Goal: Task Accomplishment & Management: Complete application form

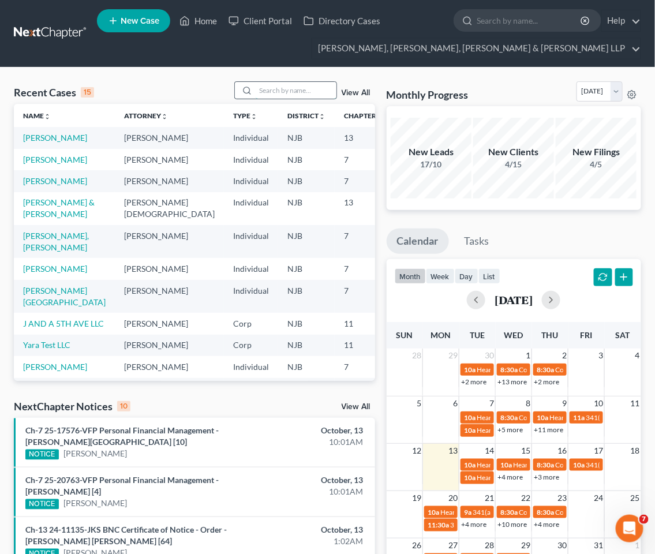
click at [279, 91] on input "search" at bounding box center [296, 90] width 81 height 17
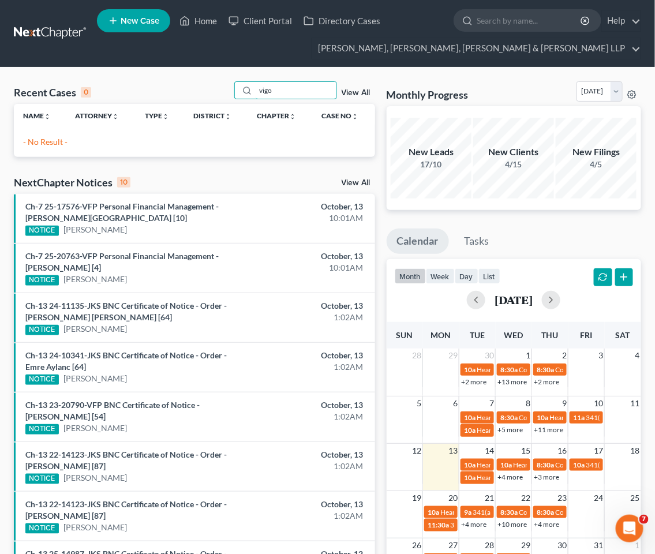
type input "vigo"
click at [208, 73] on div "Recent Cases 0 vigo View All Name unfold_more expand_more expand_less Attorney …" at bounding box center [327, 395] width 655 height 655
click at [132, 17] on span "New Case" at bounding box center [140, 21] width 39 height 9
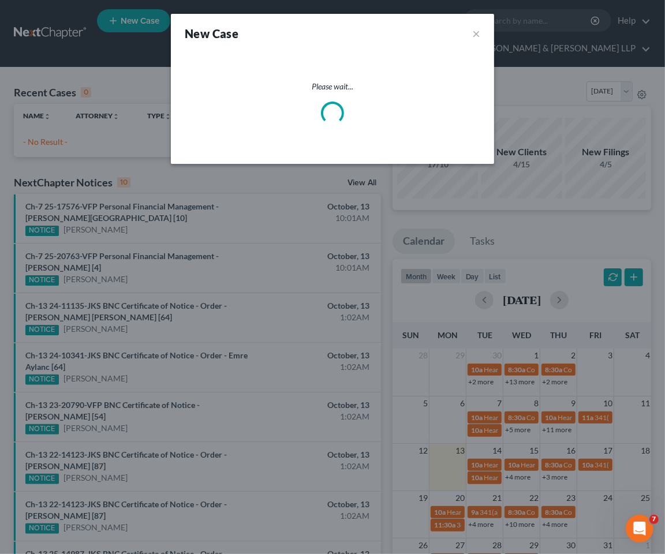
select select "51"
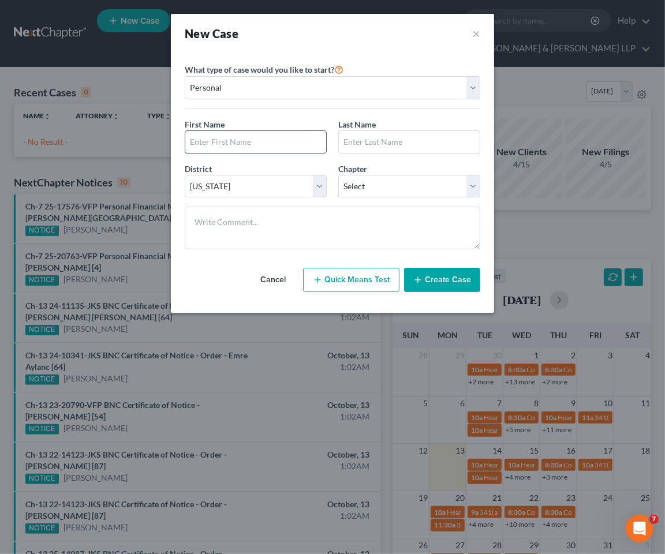
click at [264, 141] on input "text" at bounding box center [255, 142] width 141 height 22
type input "[PERSON_NAME]"
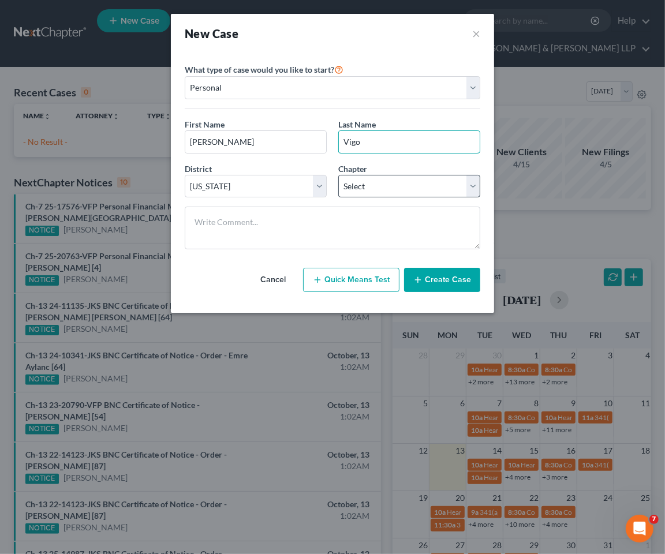
type input "Vigo"
click at [377, 191] on select "Select 7 11 12 13" at bounding box center [409, 186] width 142 height 23
select select "3"
click at [338, 175] on select "Select 7 11 12 13" at bounding box center [409, 186] width 142 height 23
click at [442, 275] on button "Create Case" at bounding box center [442, 280] width 76 height 24
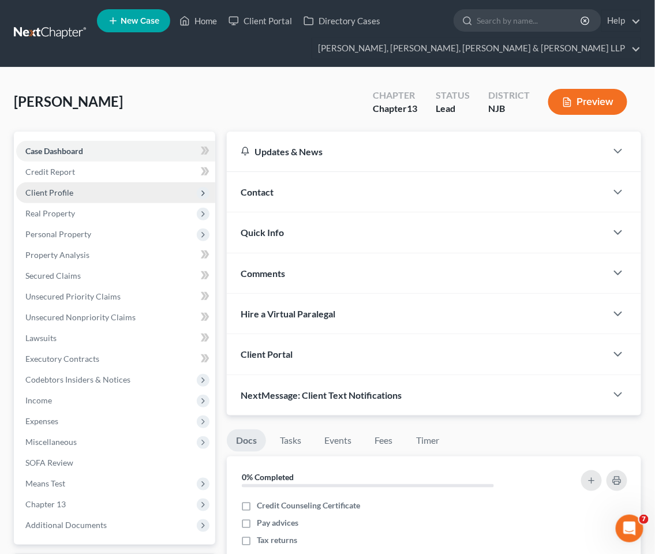
click at [56, 191] on span "Client Profile" at bounding box center [49, 193] width 48 height 10
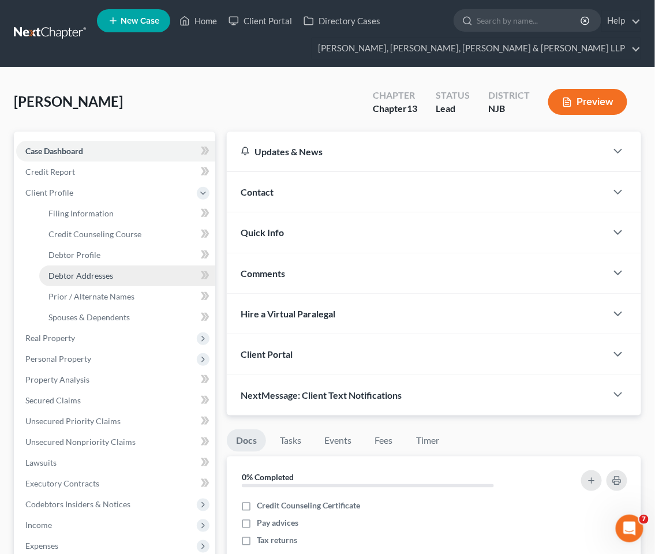
click at [78, 271] on span "Debtor Addresses" at bounding box center [80, 276] width 65 height 10
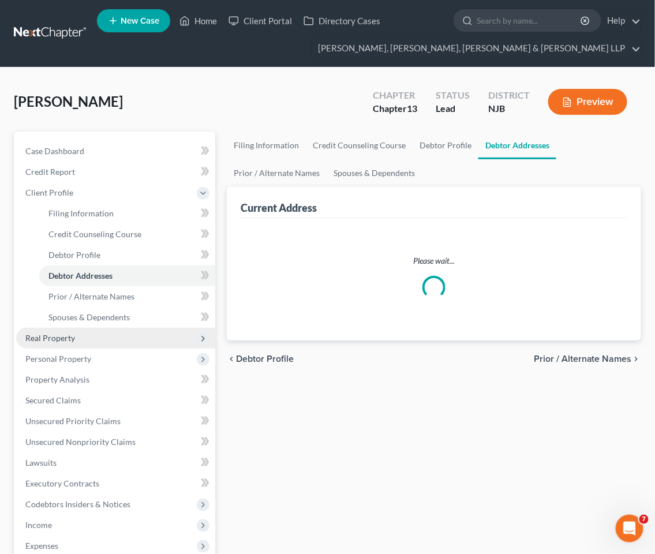
select select "0"
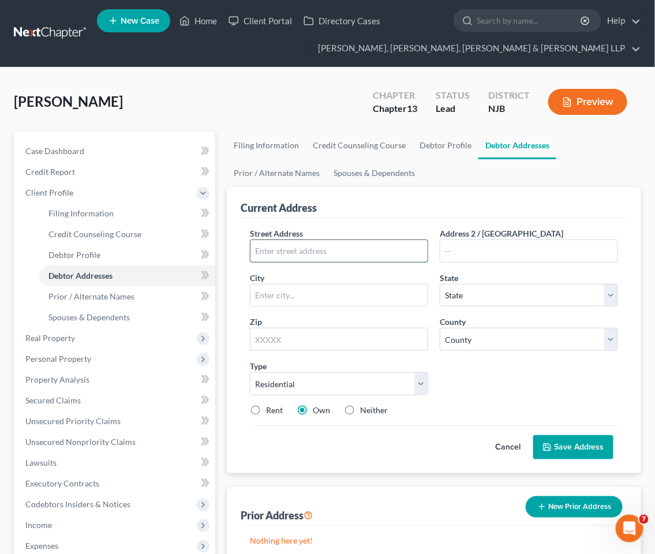
click at [352, 247] on input "text" at bounding box center [339, 251] width 177 height 22
type input "[STREET_ADDRESS]"
click at [344, 341] on input "text" at bounding box center [339, 339] width 178 height 23
type input "07094"
click at [487, 365] on div "Street Address * [STREET_ADDRESS] Address 2 / [GEOGRAPHIC_DATA] * State * State…" at bounding box center [434, 326] width 380 height 198
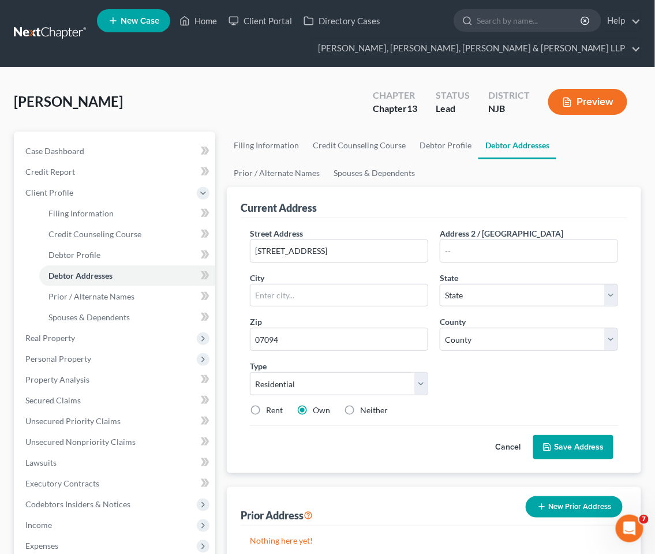
type input "Secaucus"
select select "33"
click at [494, 342] on select "County [GEOGRAPHIC_DATA] [GEOGRAPHIC_DATA] [GEOGRAPHIC_DATA] [GEOGRAPHIC_DATA] …" at bounding box center [529, 339] width 178 height 23
select select "8"
click at [440, 328] on select "County [GEOGRAPHIC_DATA] [GEOGRAPHIC_DATA] [GEOGRAPHIC_DATA] [GEOGRAPHIC_DATA] …" at bounding box center [529, 339] width 178 height 23
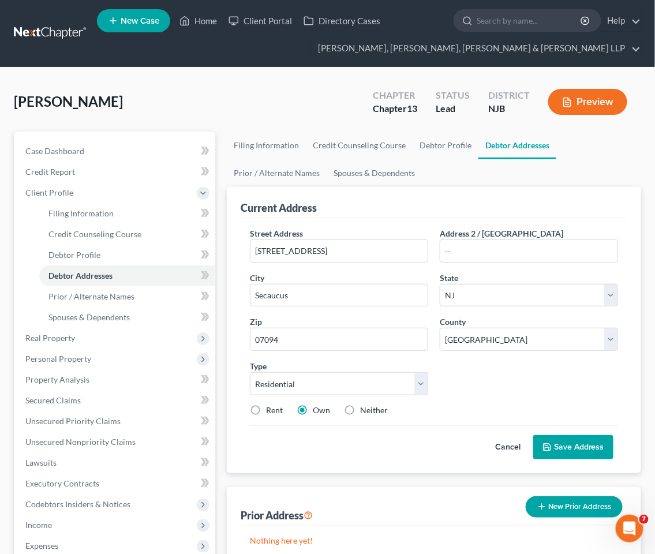
click at [497, 371] on div "Street Address * [STREET_ADDRESS] Address 2 / [GEOGRAPHIC_DATA] * Secaucus Stat…" at bounding box center [434, 326] width 380 height 198
click at [266, 410] on label "Rent" at bounding box center [274, 411] width 17 height 12
click at [271, 410] on input "Rent" at bounding box center [275, 409] width 8 height 8
radio input "true"
click at [570, 446] on button "Save Address" at bounding box center [573, 447] width 80 height 24
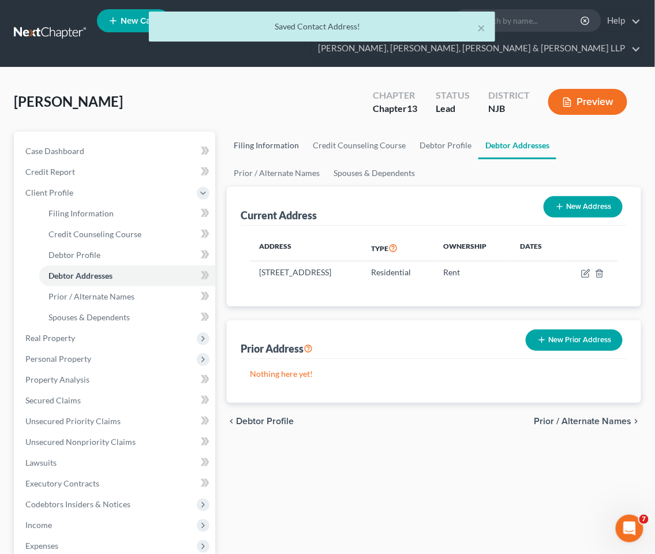
click at [252, 139] on link "Filing Information" at bounding box center [266, 146] width 79 height 28
select select "1"
select select "0"
select select "3"
select select "51"
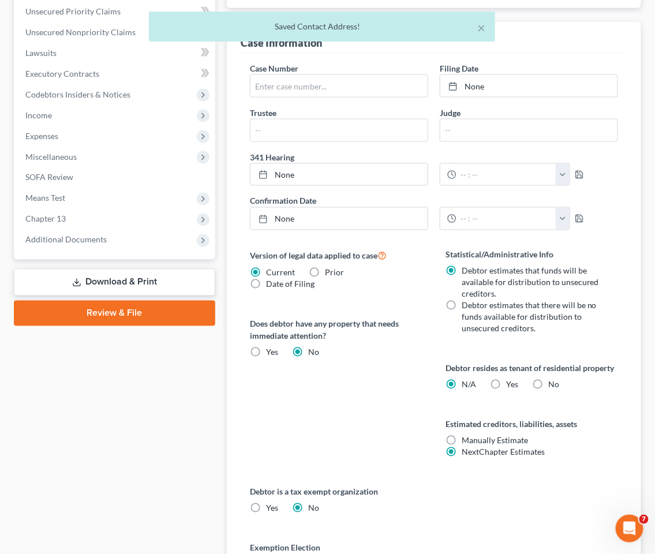
scroll to position [449, 0]
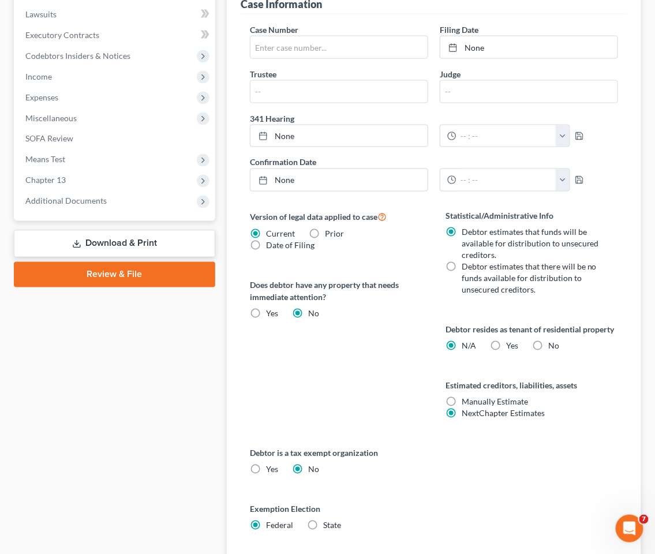
click at [506, 348] on label "Yes Yes" at bounding box center [512, 347] width 12 height 12
click at [511, 348] on input "Yes Yes" at bounding box center [515, 345] width 8 height 8
radio input "true"
radio input "false"
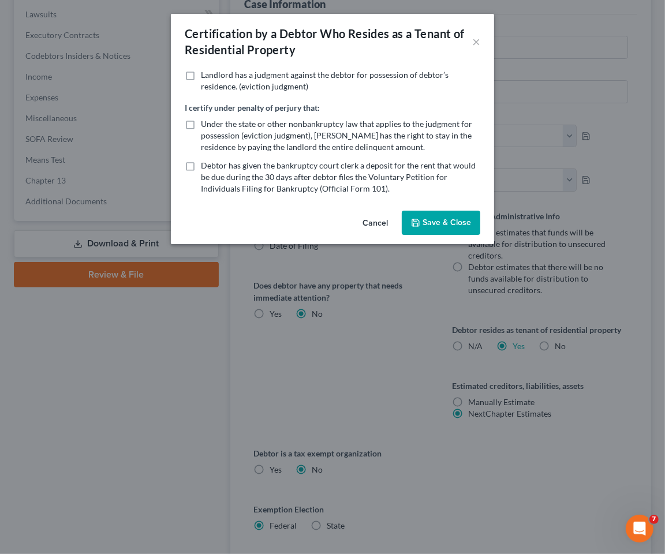
click at [377, 219] on button "Cancel" at bounding box center [375, 223] width 44 height 23
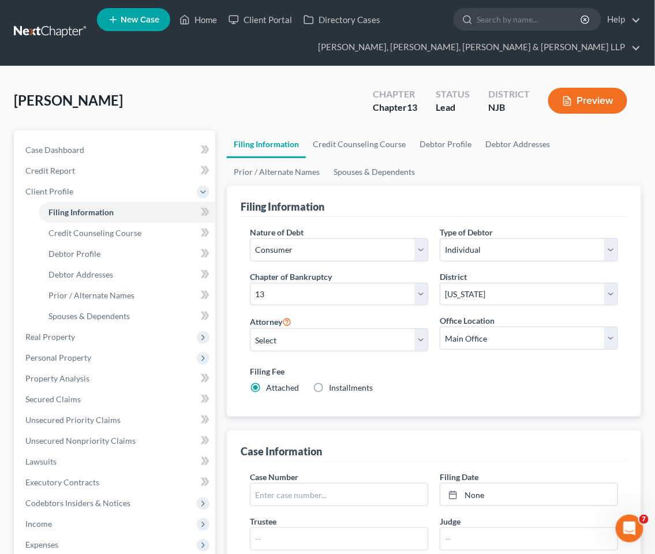
scroll to position [0, 0]
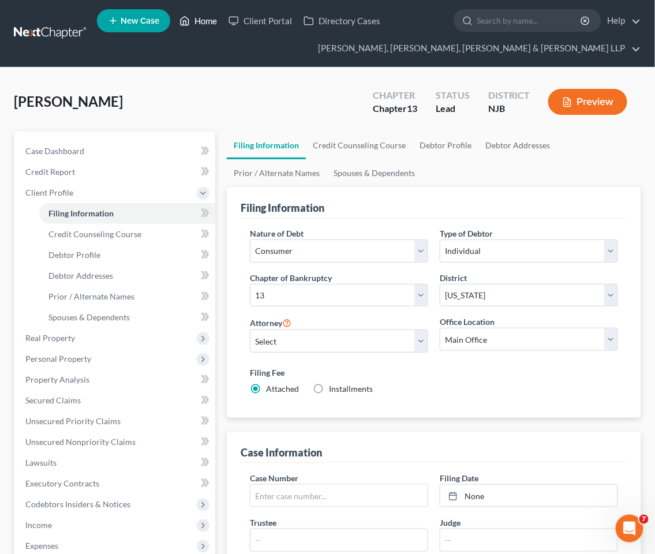
click at [206, 24] on link "Home" at bounding box center [198, 20] width 49 height 21
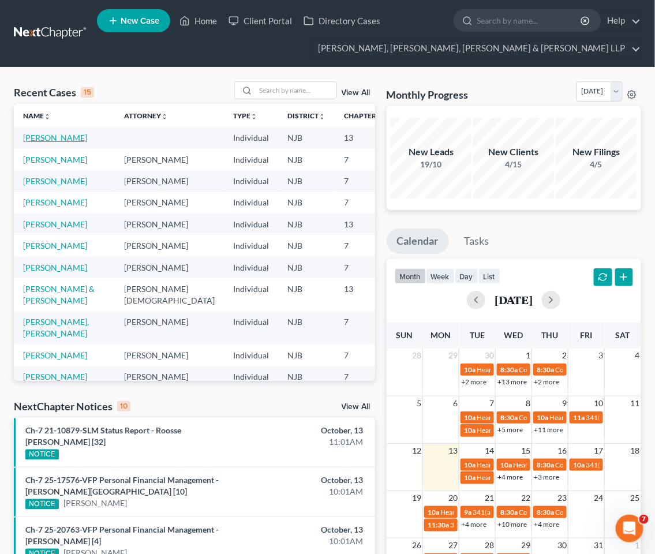
click at [37, 143] on link "[PERSON_NAME]" at bounding box center [55, 138] width 64 height 10
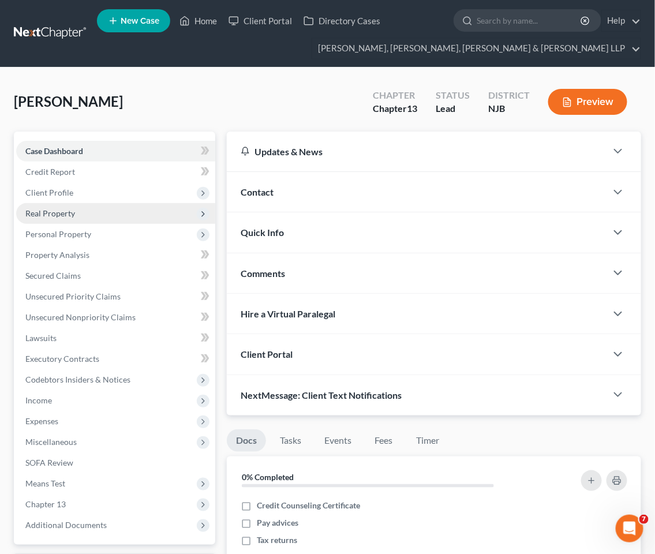
click at [55, 210] on span "Real Property" at bounding box center [50, 213] width 50 height 10
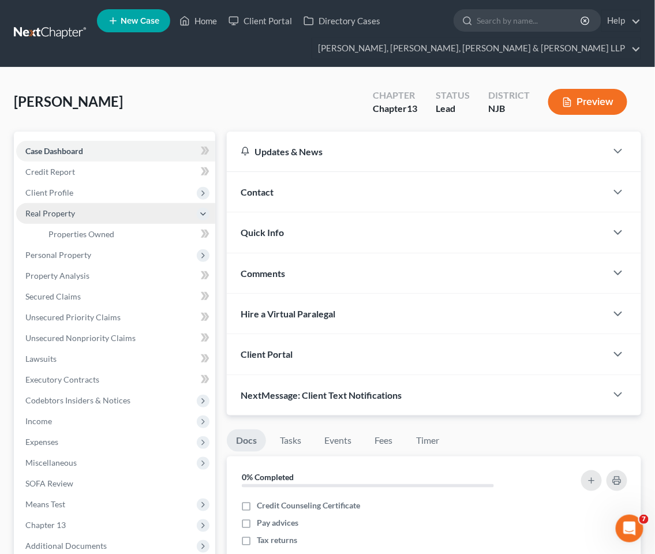
drag, startPoint x: 58, startPoint y: 186, endPoint x: 64, endPoint y: 204, distance: 19.4
click at [58, 185] on span "Client Profile" at bounding box center [115, 192] width 199 height 21
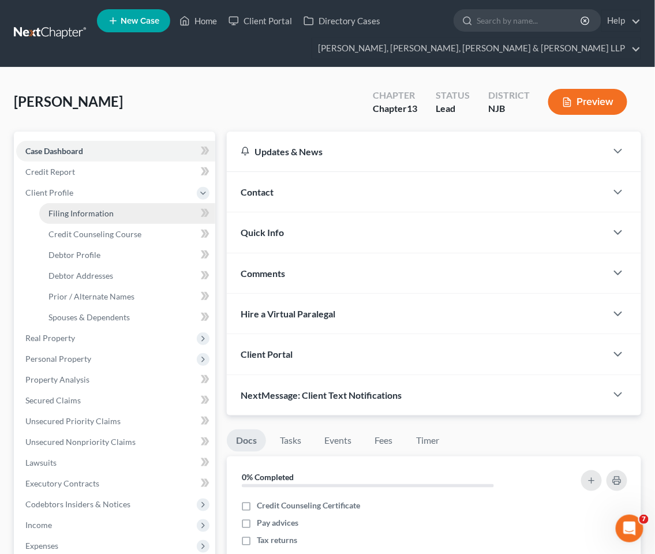
click at [65, 208] on span "Filing Information" at bounding box center [80, 213] width 65 height 10
select select "1"
select select "0"
select select "3"
select select "51"
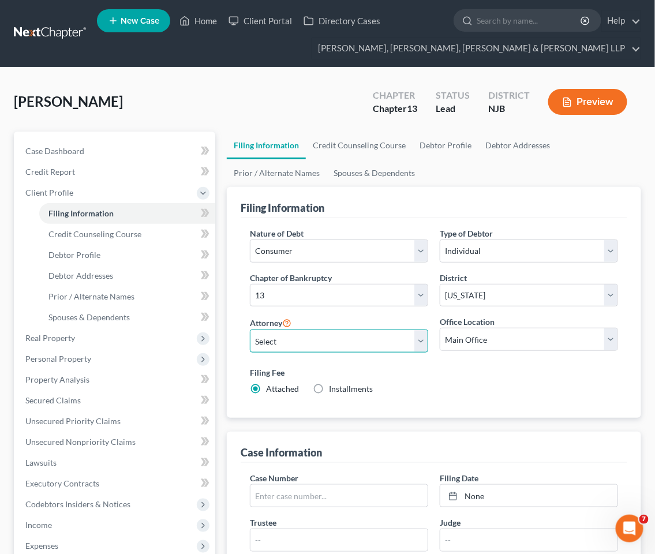
click at [347, 339] on select "Select [PERSON_NAME] - NJB [PERSON_NAME] - NYNB [PERSON_NAME] - NYEB [PERSON_NA…" at bounding box center [339, 341] width 178 height 23
select select "0"
click at [250, 330] on select "Select [PERSON_NAME] - NJB [PERSON_NAME] - NYNB [PERSON_NAME] - NYEB [PERSON_NA…" at bounding box center [339, 341] width 178 height 23
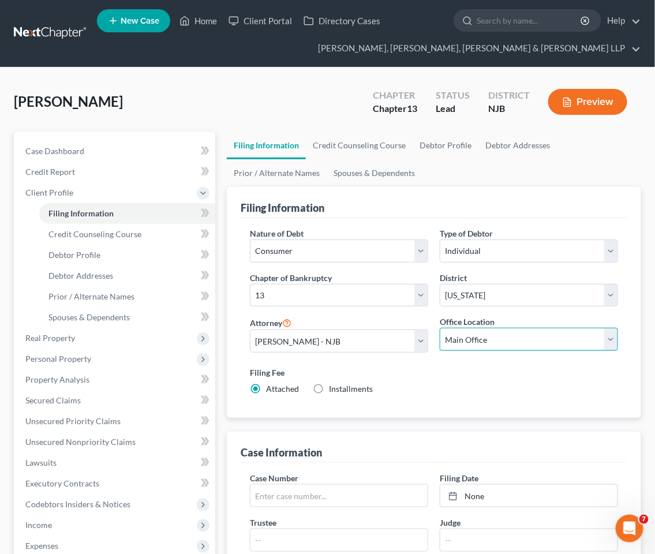
drag, startPoint x: 490, startPoint y: 336, endPoint x: 490, endPoint y: 349, distance: 13.3
click at [490, 336] on select "Main Office Scura, [GEOGRAPHIC_DATA], [PERSON_NAME], [PERSON_NAME] & [PERSON_NA…" at bounding box center [529, 339] width 178 height 23
select select "0"
click at [440, 328] on select "Main Office Scura, [GEOGRAPHIC_DATA], [PERSON_NAME], [PERSON_NAME] & [PERSON_NA…" at bounding box center [529, 339] width 178 height 23
click at [472, 404] on div "Filing Fee Attached Installments Installments" at bounding box center [434, 383] width 380 height 42
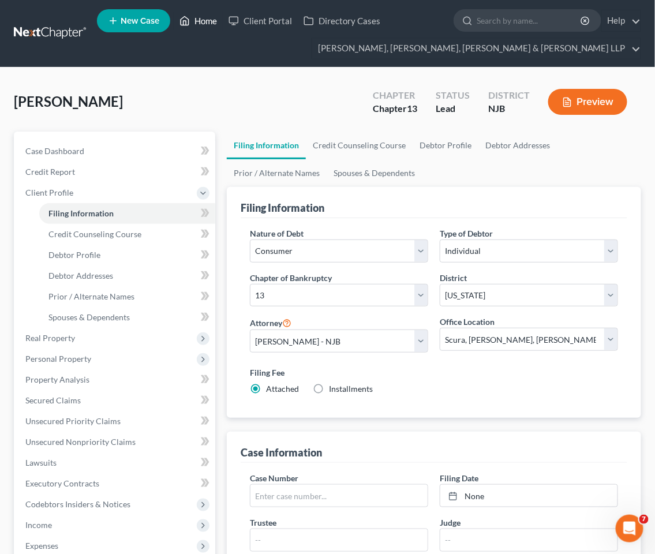
click at [203, 20] on link "Home" at bounding box center [198, 20] width 49 height 21
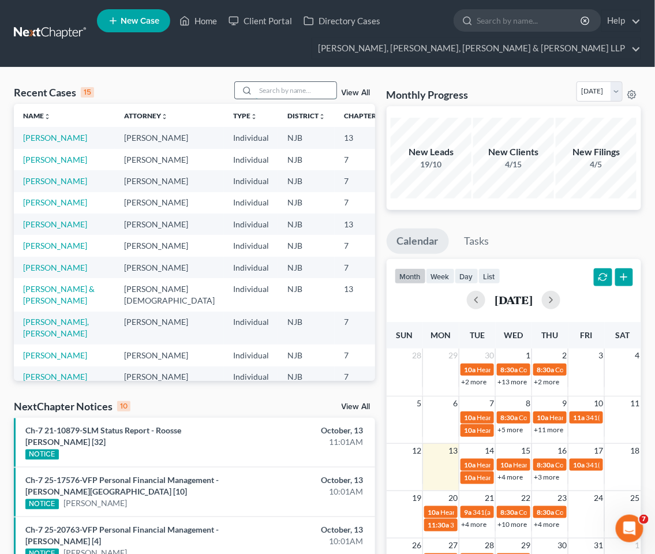
click at [299, 87] on input "search" at bounding box center [296, 90] width 81 height 17
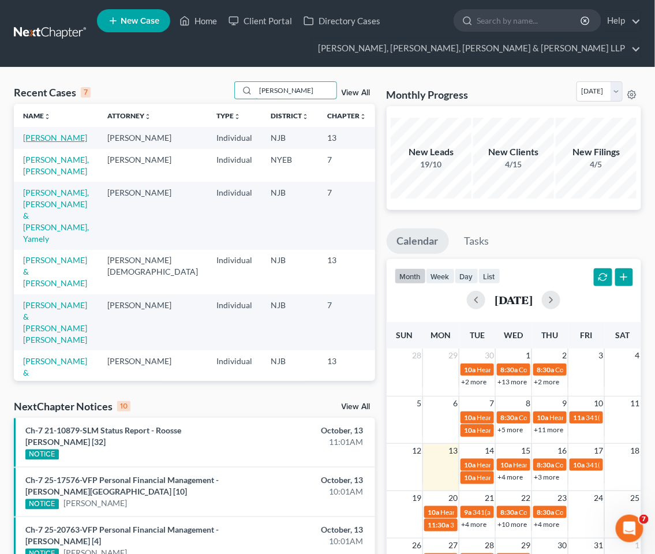
type input "[PERSON_NAME]"
click at [36, 139] on link "[PERSON_NAME]" at bounding box center [55, 138] width 64 height 10
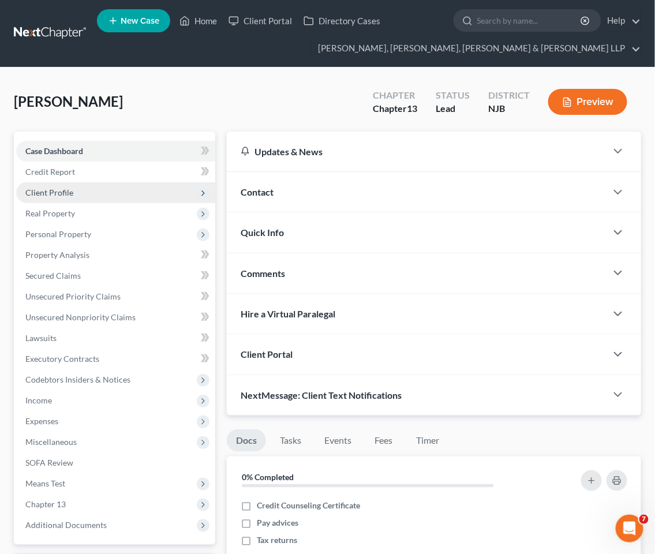
click at [62, 188] on span "Client Profile" at bounding box center [49, 193] width 48 height 10
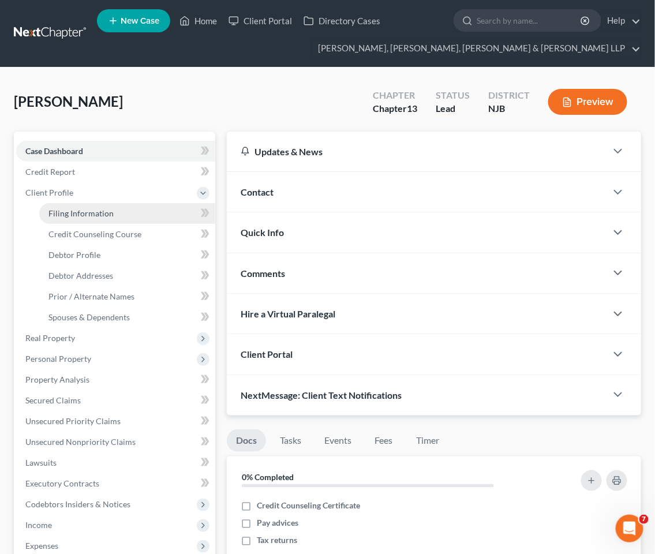
click at [84, 214] on span "Filing Information" at bounding box center [80, 213] width 65 height 10
select select "1"
select select "0"
select select "3"
select select "51"
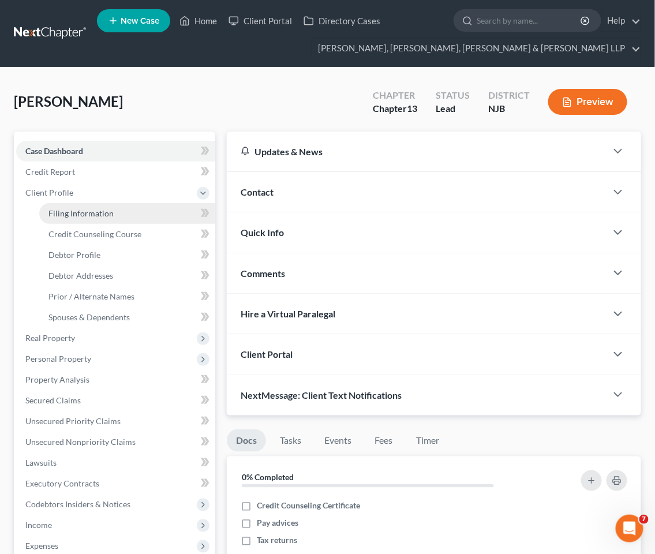
select select "0"
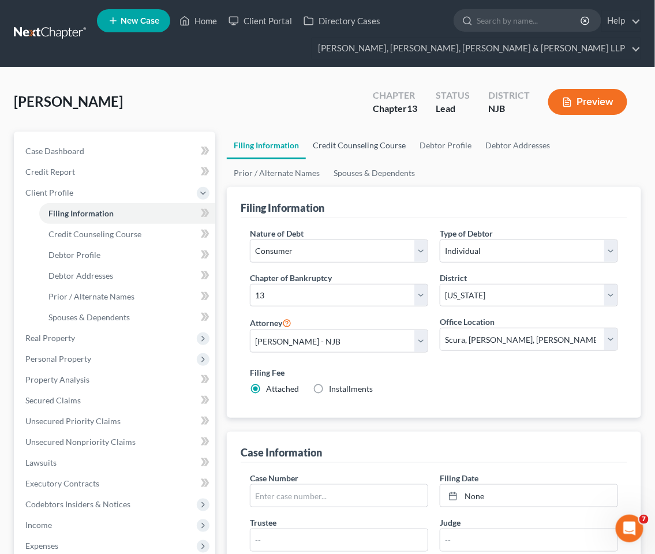
click at [351, 142] on link "Credit Counseling Course" at bounding box center [359, 146] width 107 height 28
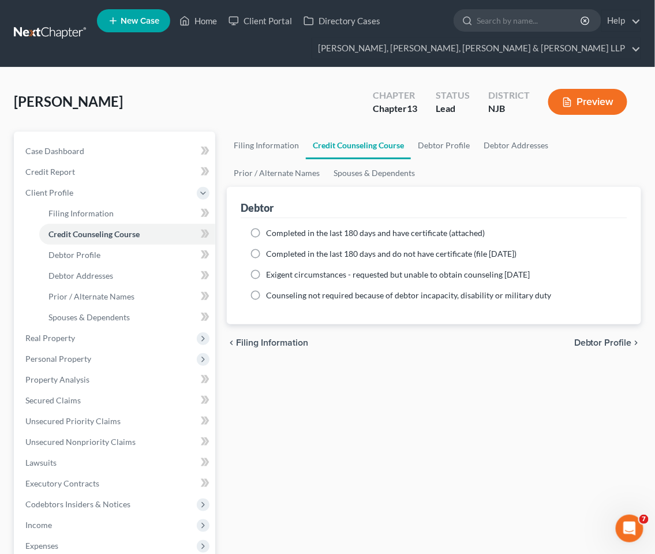
click at [279, 230] on span "Completed in the last 180 days and have certificate (attached)" at bounding box center [375, 233] width 219 height 10
click at [278, 230] on input "Completed in the last 180 days and have certificate (attached)" at bounding box center [275, 231] width 8 height 8
radio input "true"
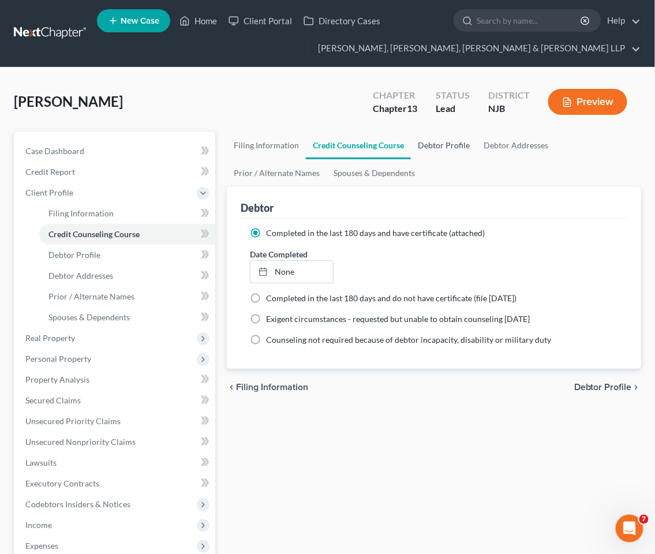
click at [432, 144] on link "Debtor Profile" at bounding box center [444, 146] width 66 height 28
select select "0"
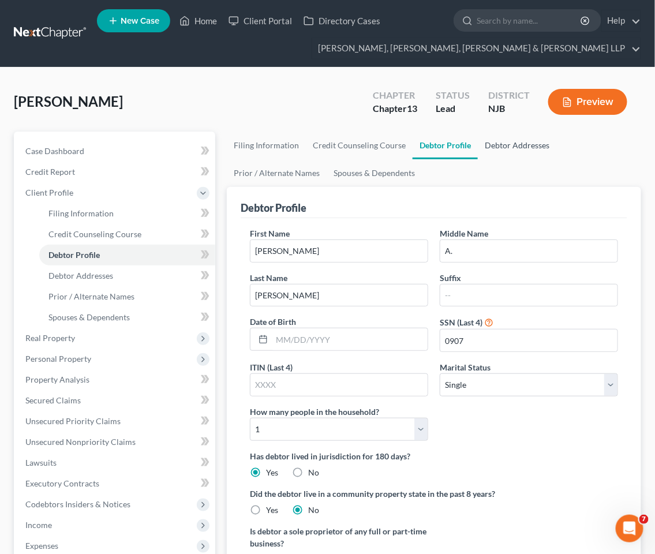
click at [495, 141] on link "Debtor Addresses" at bounding box center [517, 146] width 79 height 28
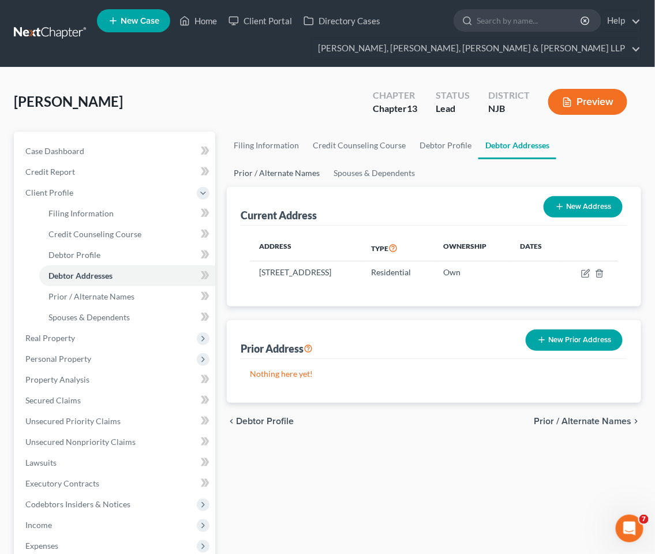
click at [268, 174] on link "Prior / Alternate Names" at bounding box center [277, 173] width 100 height 28
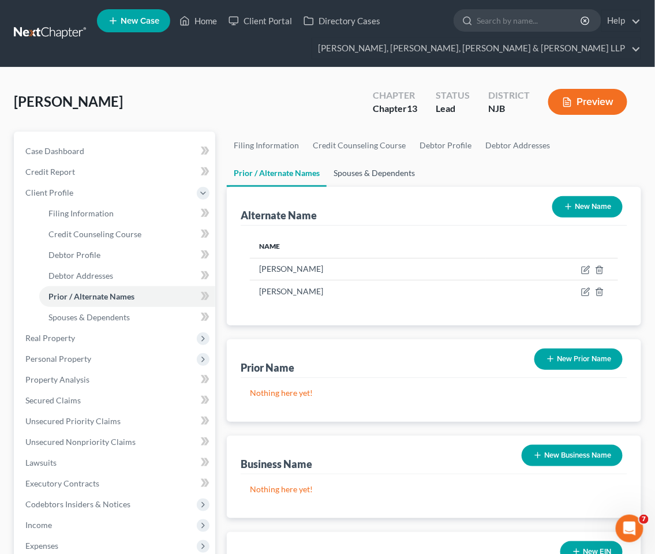
click at [367, 174] on link "Spouses & Dependents" at bounding box center [374, 173] width 95 height 28
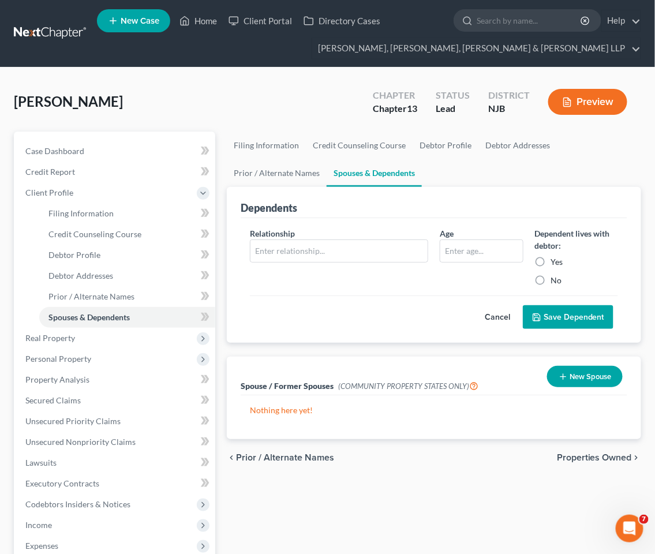
click at [576, 457] on span "Properties Owned" at bounding box center [594, 457] width 75 height 9
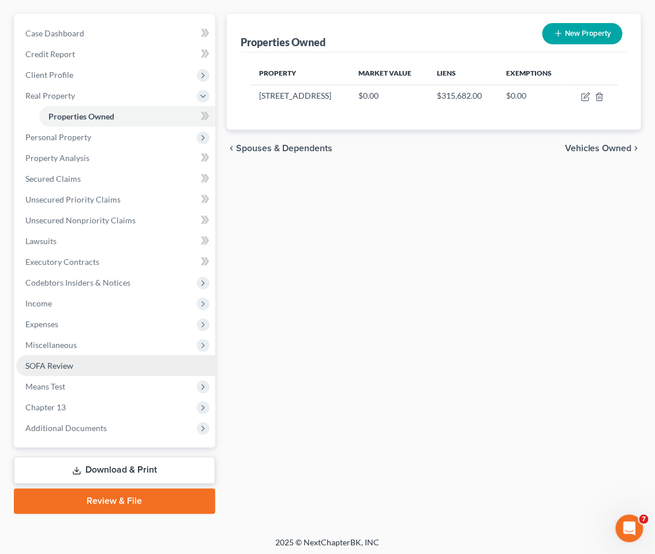
scroll to position [120, 0]
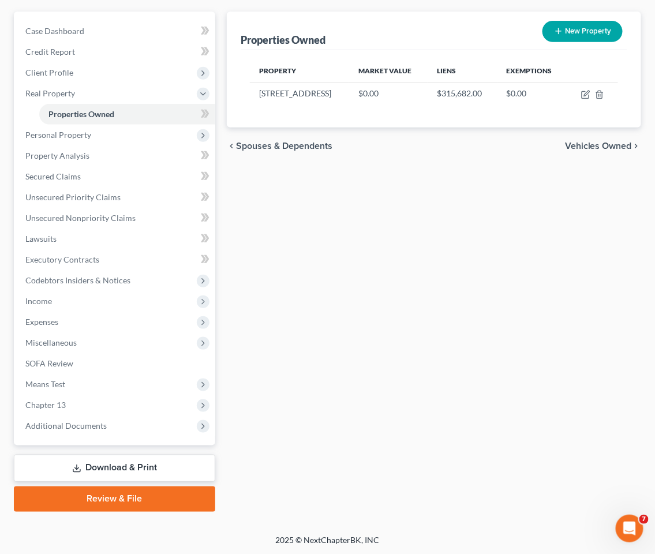
click at [117, 469] on link "Download & Print" at bounding box center [114, 468] width 201 height 27
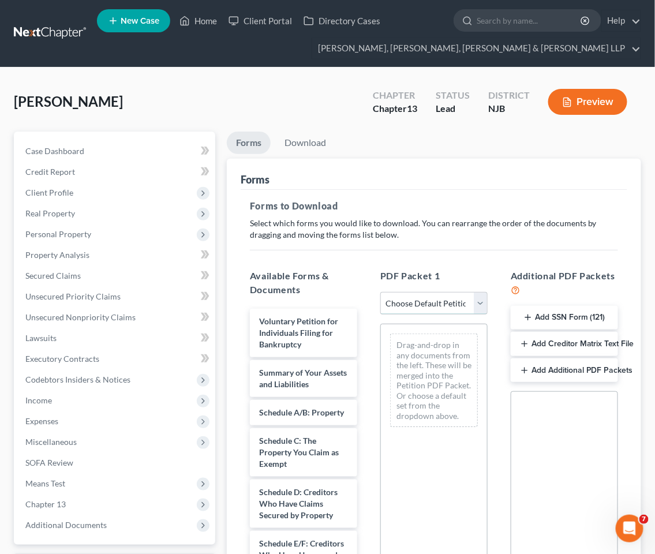
click at [416, 300] on select "Choose Default Petition PDF Packet Complete Bankruptcy Petition (all forms and …" at bounding box center [433, 303] width 107 height 23
select select "1"
click at [380, 292] on select "Choose Default Petition PDF Packet Complete Bankruptcy Petition (all forms and …" at bounding box center [433, 303] width 107 height 23
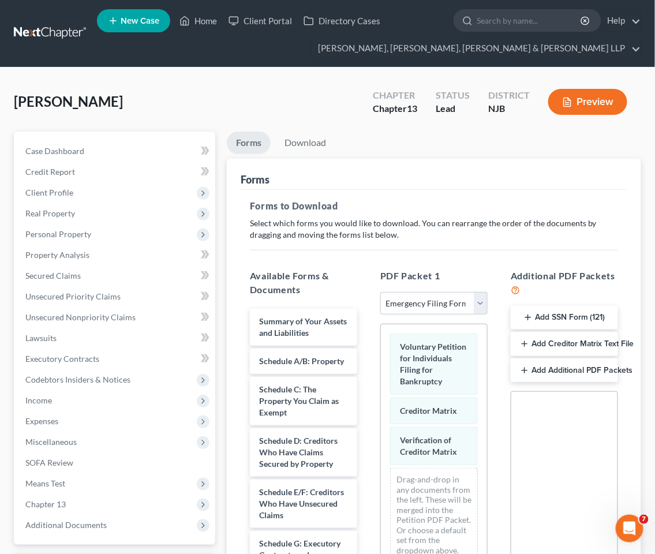
drag, startPoint x: 559, startPoint y: 316, endPoint x: 462, endPoint y: 285, distance: 101.9
click at [559, 316] on button "Add SSN Form (121)" at bounding box center [564, 318] width 107 height 24
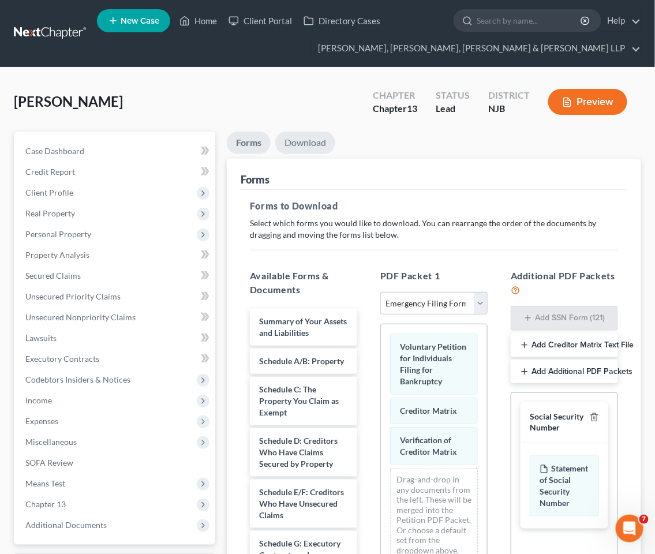
click at [307, 141] on link "Download" at bounding box center [305, 143] width 60 height 23
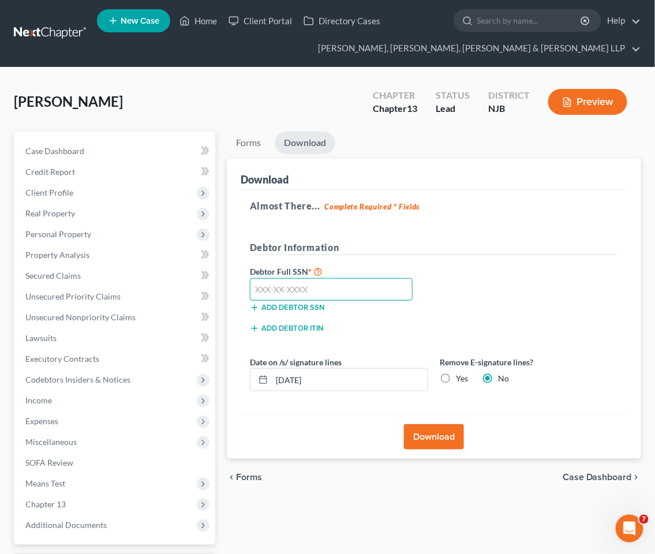
click at [335, 286] on input "text" at bounding box center [331, 289] width 163 height 23
type input "108-30-0907"
click at [430, 436] on button "Download" at bounding box center [434, 436] width 60 height 25
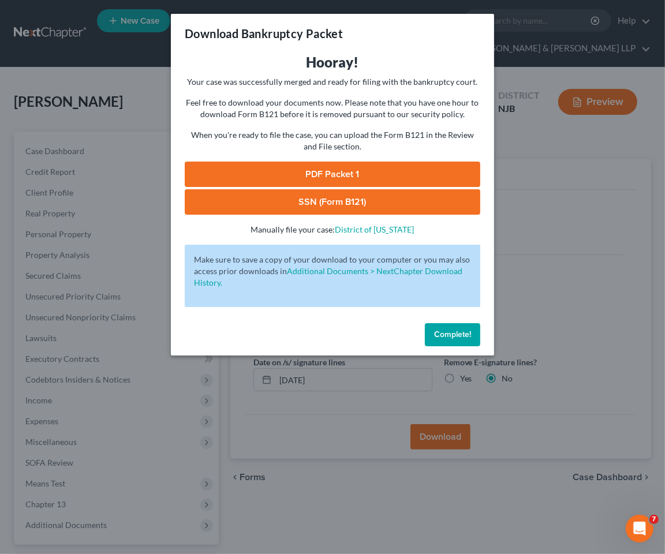
click at [233, 165] on link "PDF Packet 1" at bounding box center [333, 174] width 296 height 25
click at [461, 333] on span "Complete!" at bounding box center [452, 335] width 37 height 10
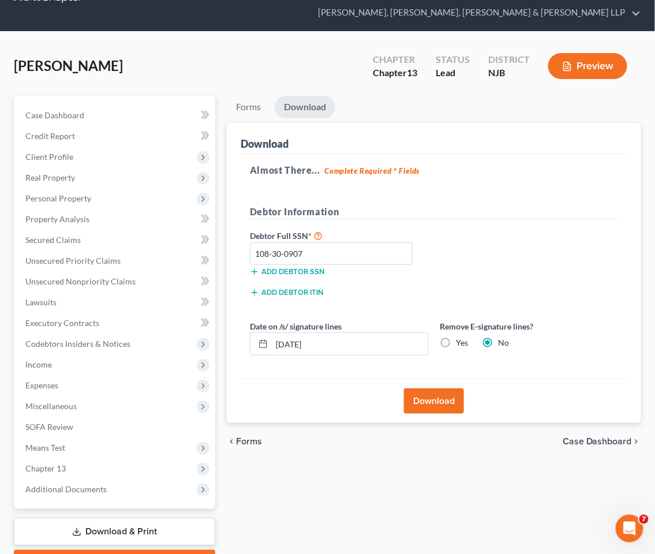
scroll to position [64, 0]
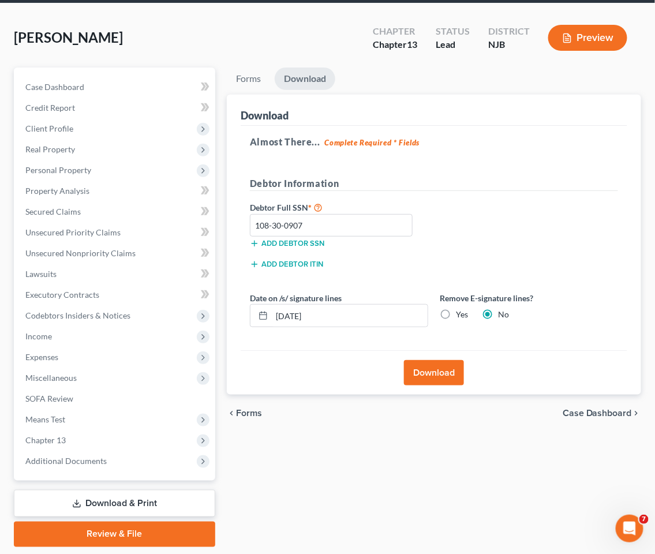
drag, startPoint x: 125, startPoint y: 535, endPoint x: 285, endPoint y: 434, distance: 188.7
click at [125, 534] on link "Review & File" at bounding box center [114, 534] width 201 height 25
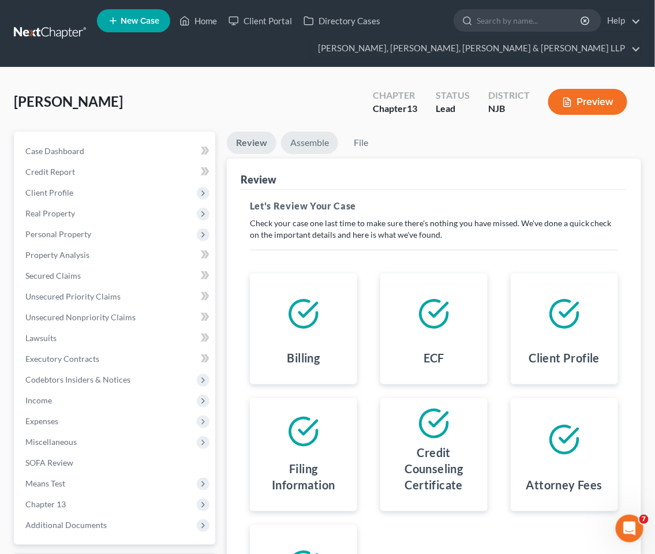
click at [306, 147] on link "Assemble" at bounding box center [309, 143] width 57 height 23
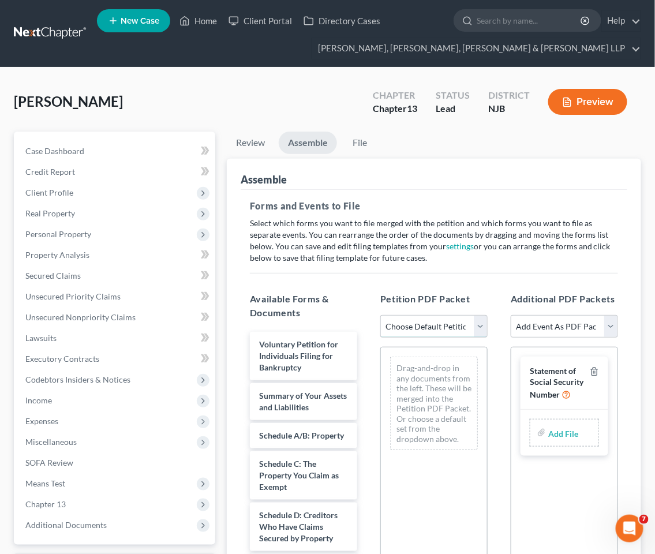
click at [437, 324] on select "Choose Default Petition PDF Packet Complete Bankruptcy Petition (all forms and …" at bounding box center [433, 326] width 107 height 23
select select "1"
click at [380, 315] on select "Choose Default Petition PDF Packet Complete Bankruptcy Petition (all forms and …" at bounding box center [433, 326] width 107 height 23
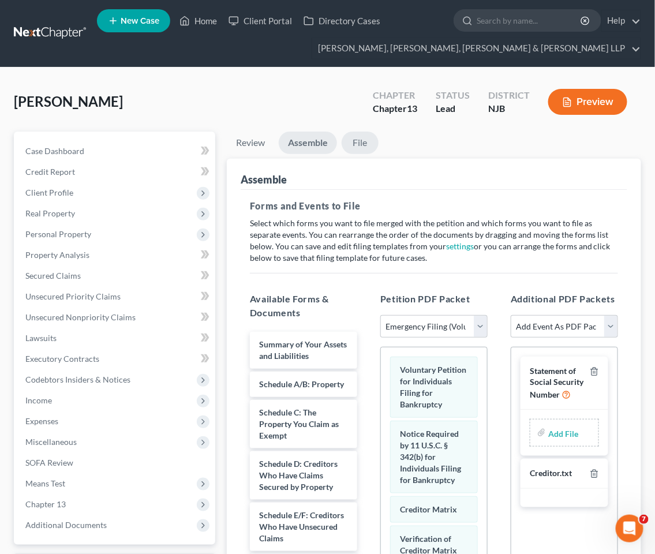
click at [360, 142] on link "File" at bounding box center [360, 143] width 37 height 23
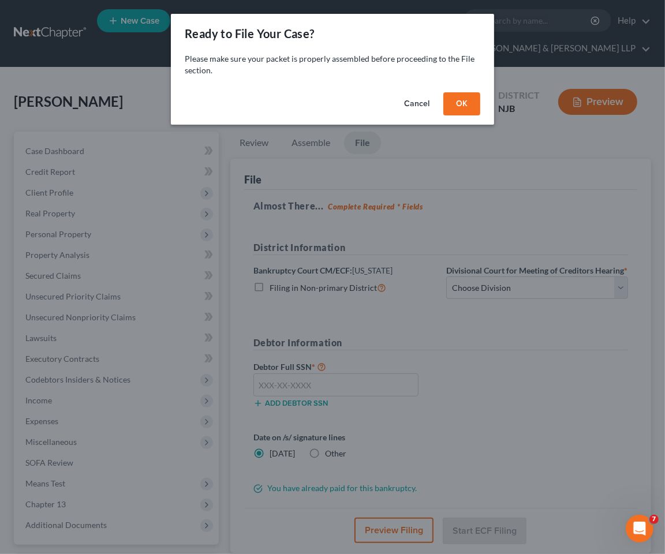
click at [456, 100] on button "OK" at bounding box center [461, 103] width 37 height 23
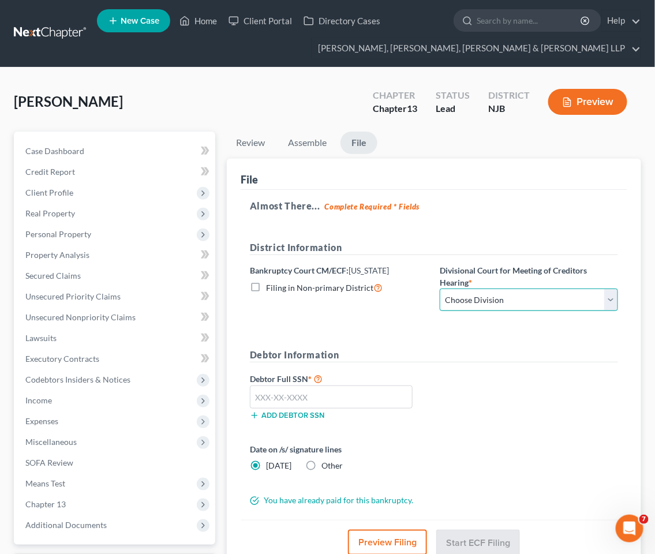
click at [489, 298] on select "Choose Division [GEOGRAPHIC_DATA] [GEOGRAPHIC_DATA]/[GEOGRAPHIC_DATA] [GEOGRAPH…" at bounding box center [529, 300] width 178 height 23
select select "3"
click at [440, 289] on select "Choose Division [GEOGRAPHIC_DATA] [GEOGRAPHIC_DATA]/[GEOGRAPHIC_DATA] [GEOGRAPH…" at bounding box center [529, 300] width 178 height 23
click at [385, 334] on form "District Information Bankruptcy Court CM/ECF: [US_STATE] Filing in Non-primary …" at bounding box center [434, 374] width 368 height 266
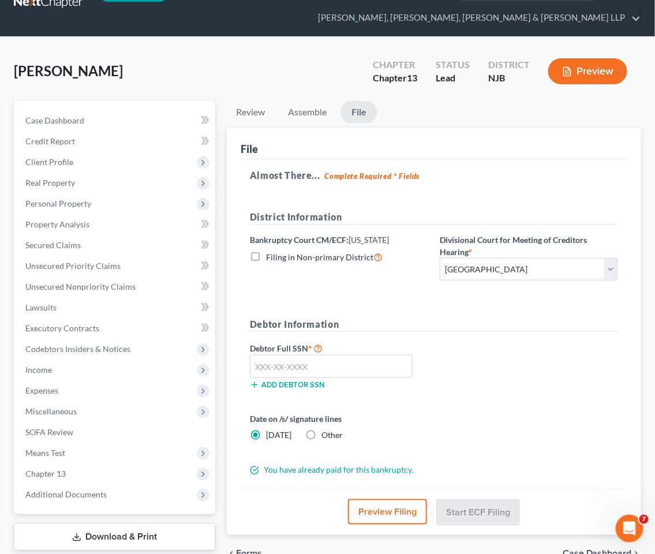
scroll to position [64, 0]
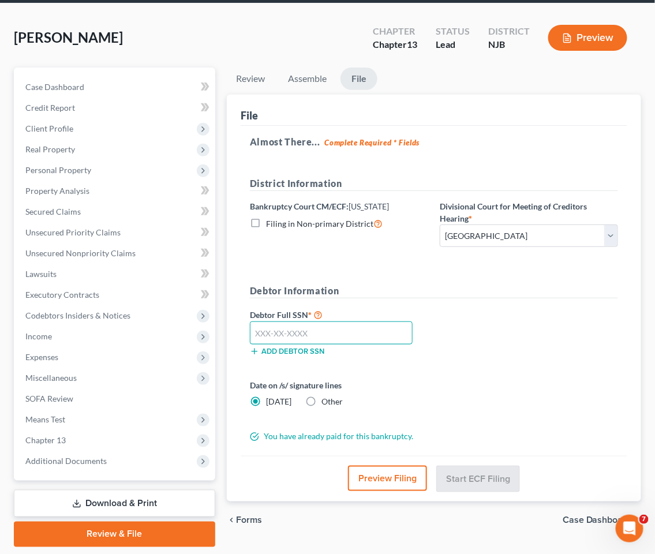
click at [308, 334] on input "text" at bounding box center [331, 333] width 163 height 23
type input "108-30-0907"
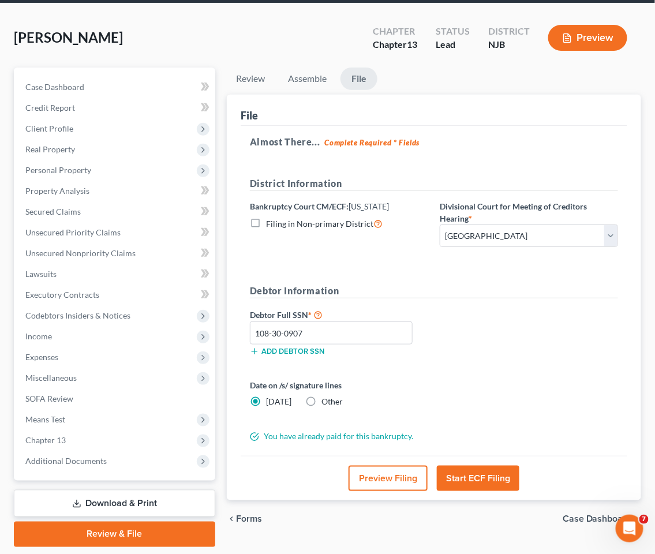
click at [502, 379] on div "Date on /s/ signature lines [DATE] Other" at bounding box center [434, 398] width 380 height 38
click at [576, 343] on div "Debtor Full SSN * 108-30-0907 Add debtor SSN" at bounding box center [434, 337] width 380 height 58
click at [486, 477] on button "Start ECF Filing" at bounding box center [478, 478] width 83 height 25
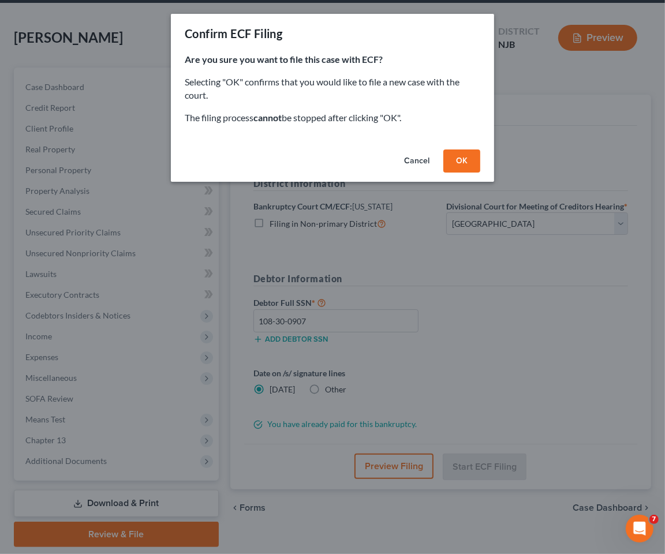
click at [470, 160] on button "OK" at bounding box center [461, 161] width 37 height 23
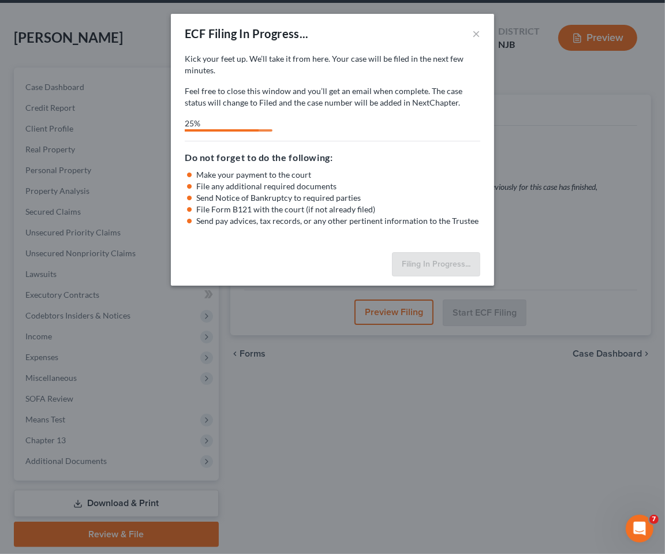
select select "3"
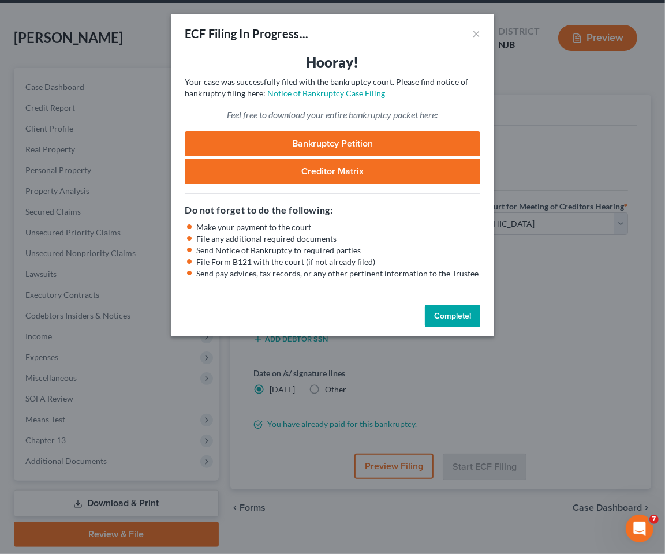
click at [462, 312] on button "Complete!" at bounding box center [452, 316] width 55 height 23
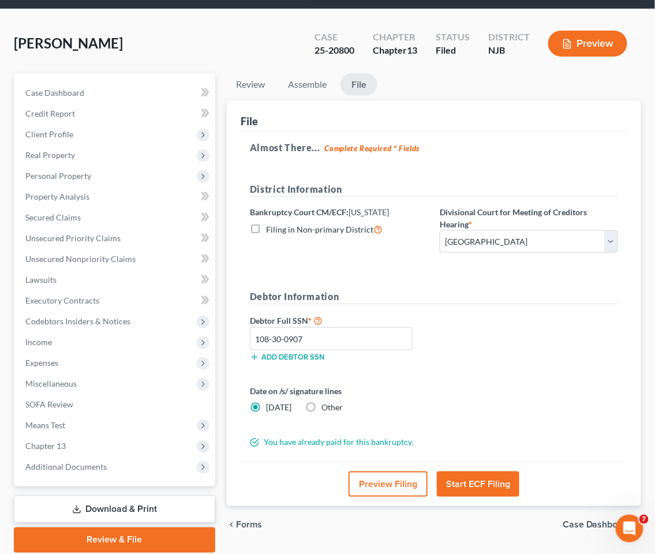
scroll to position [0, 0]
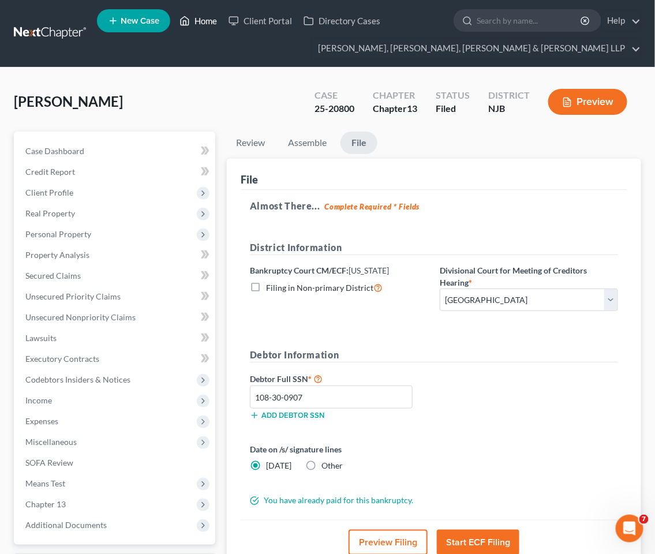
click at [199, 18] on link "Home" at bounding box center [198, 20] width 49 height 21
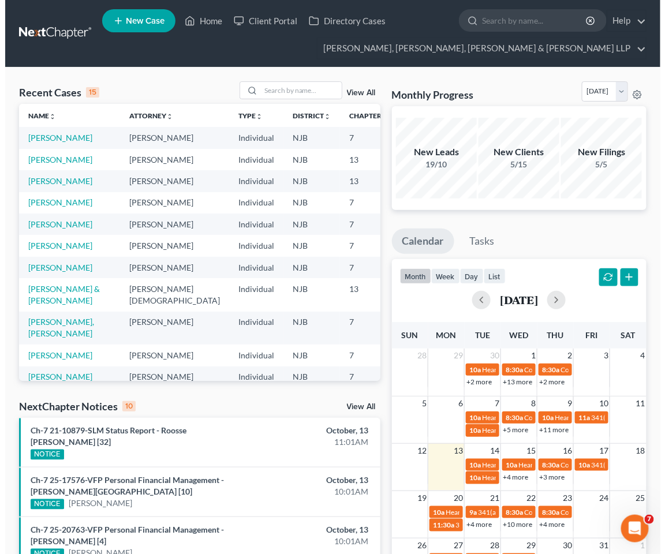
scroll to position [0, 1]
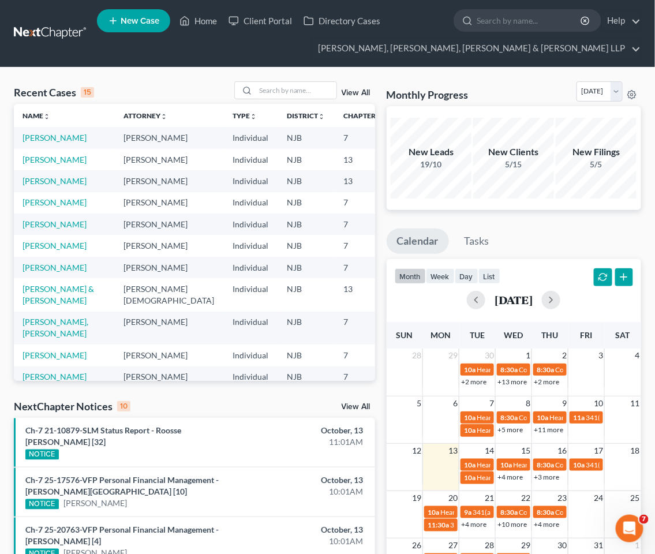
drag, startPoint x: 318, startPoint y: 182, endPoint x: 354, endPoint y: 182, distance: 36.4
click at [392, 170] on td "25-20800" at bounding box center [419, 159] width 55 height 21
copy td "25-20800"
click at [32, 165] on link "[PERSON_NAME]" at bounding box center [55, 160] width 64 height 10
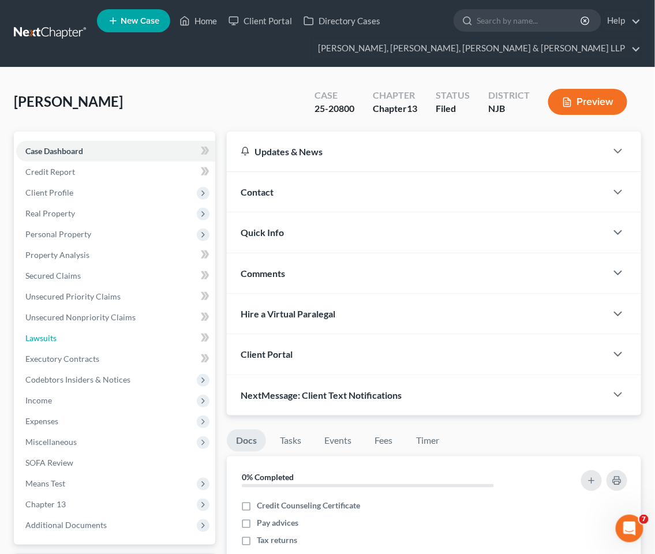
drag, startPoint x: 55, startPoint y: 333, endPoint x: 376, endPoint y: 260, distance: 329.0
click at [55, 333] on span "Lawsuits" at bounding box center [40, 338] width 31 height 10
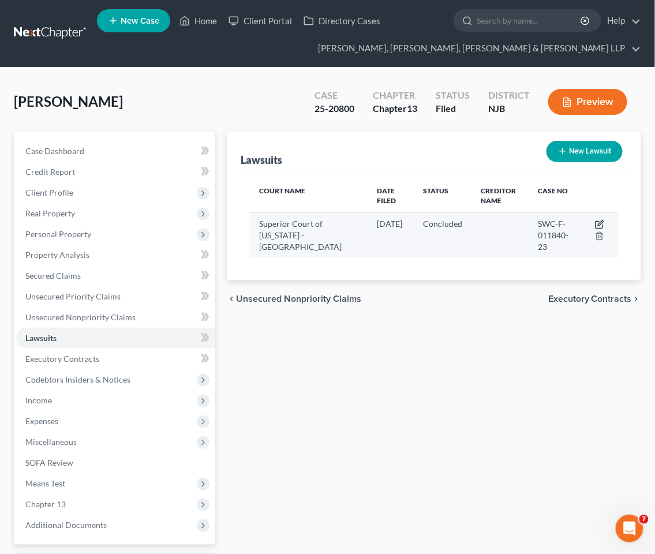
click at [596, 222] on icon "button" at bounding box center [599, 225] width 7 height 7
select select "33"
select select "2"
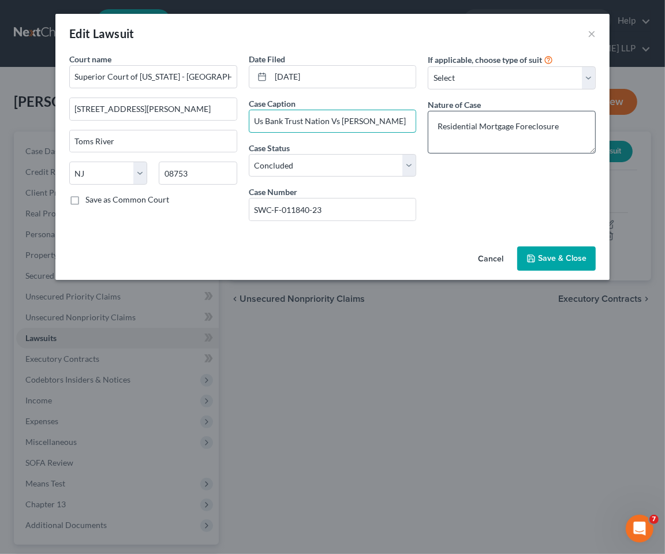
scroll to position [0, 9]
drag, startPoint x: 331, startPoint y: 124, endPoint x: 431, endPoint y: 124, distance: 100.5
click at [431, 124] on div "Court name * Superior Court of [US_STATE] - [GEOGRAPHIC_DATA] [GEOGRAPHIC_DATA]…" at bounding box center [333, 141] width 538 height 177
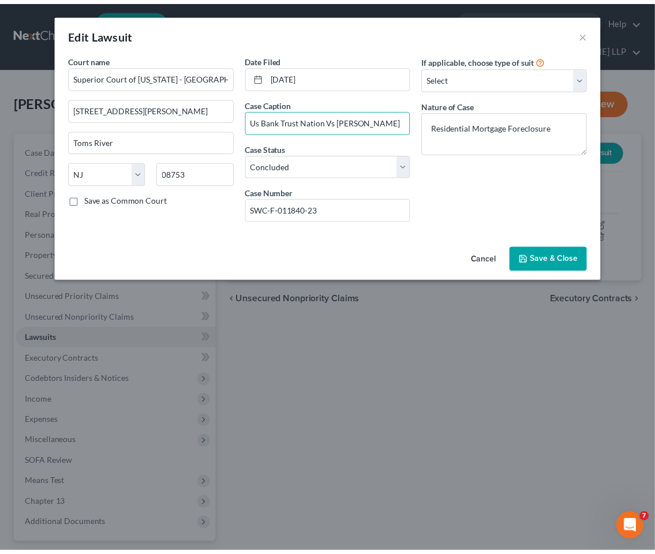
scroll to position [0, 0]
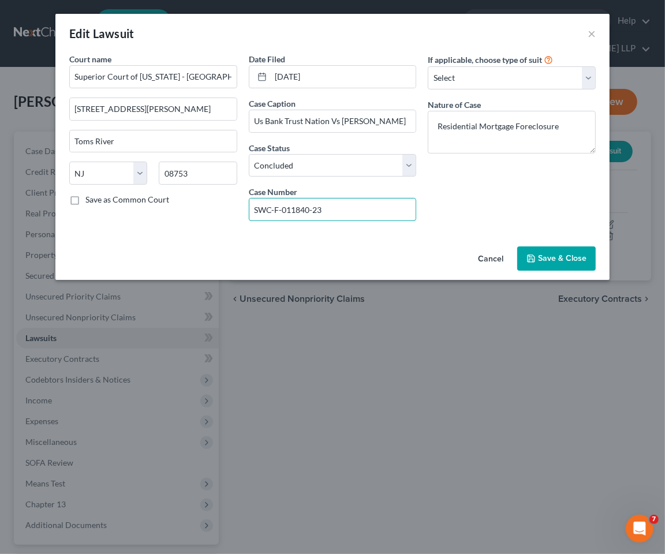
drag, startPoint x: 322, startPoint y: 210, endPoint x: 235, endPoint y: 214, distance: 86.7
click at [235, 214] on div "Court name * Superior Court of [US_STATE] - [GEOGRAPHIC_DATA] [GEOGRAPHIC_DATA]…" at bounding box center [333, 141] width 538 height 177
click at [495, 252] on button "Cancel" at bounding box center [491, 259] width 44 height 23
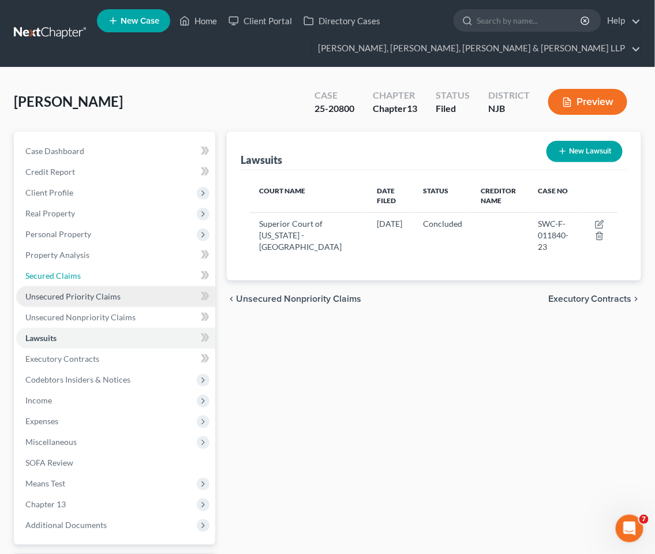
click at [59, 272] on span "Secured Claims" at bounding box center [52, 276] width 55 height 10
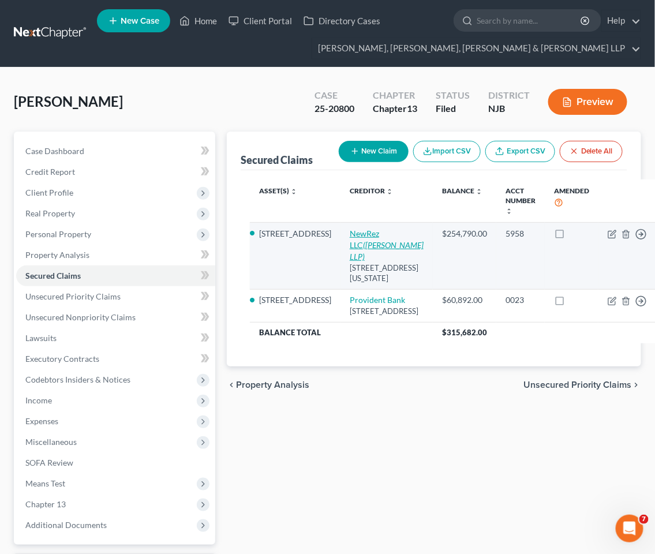
click at [350, 237] on link "NewRez LLC ([PERSON_NAME] LLP)" at bounding box center [387, 245] width 74 height 33
select select "39"
select select "2"
select select "0"
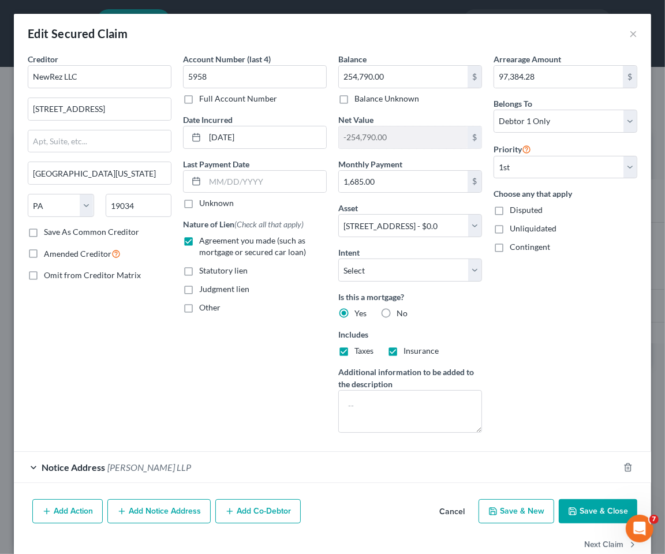
drag, startPoint x: 209, startPoint y: 468, endPoint x: 107, endPoint y: 473, distance: 102.3
click at [107, 473] on div "Notice Address [PERSON_NAME] LLP" at bounding box center [316, 467] width 605 height 31
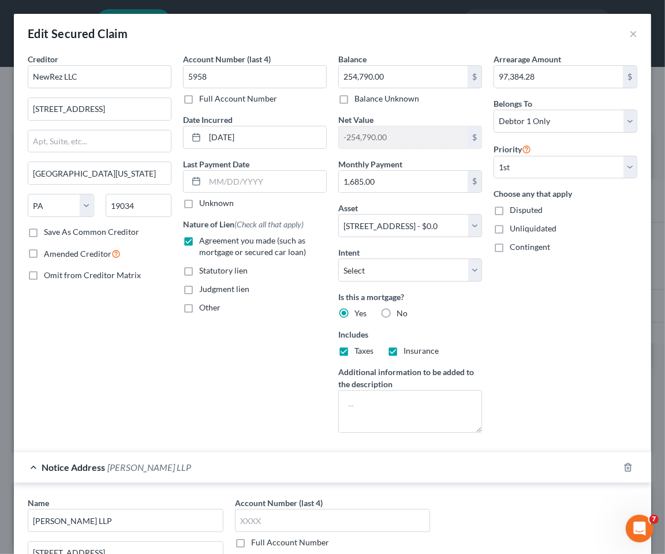
copy span "[PERSON_NAME] LLP"
click at [629, 31] on button "×" at bounding box center [633, 34] width 8 height 14
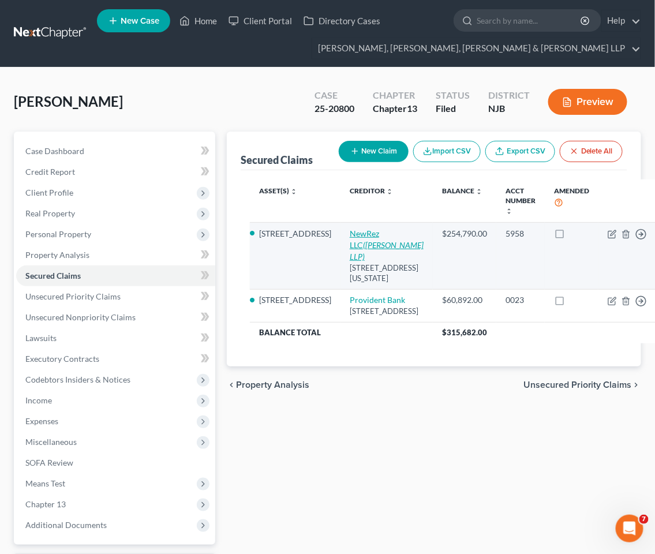
drag, startPoint x: 370, startPoint y: 258, endPoint x: 322, endPoint y: 245, distance: 49.6
click at [341, 245] on td "NewRez LLC ([PERSON_NAME] LLP) [STREET_ADDRESS][US_STATE]" at bounding box center [387, 256] width 92 height 67
copy icon "([PERSON_NAME] LLP)"
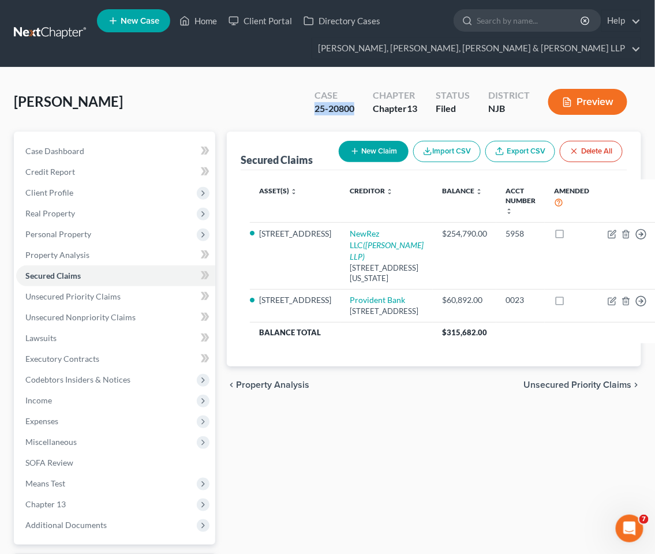
drag, startPoint x: 358, startPoint y: 112, endPoint x: 315, endPoint y: 106, distance: 43.7
click at [315, 106] on div "Case 25-20800" at bounding box center [334, 103] width 58 height 34
copy div "25-20800"
click at [199, 20] on link "Home" at bounding box center [198, 20] width 49 height 21
